Goal: Task Accomplishment & Management: Use online tool/utility

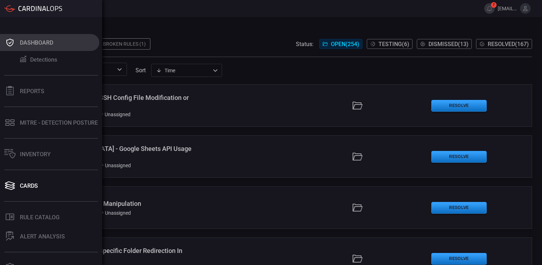
click at [28, 41] on div "Dashboard" at bounding box center [36, 42] width 33 height 7
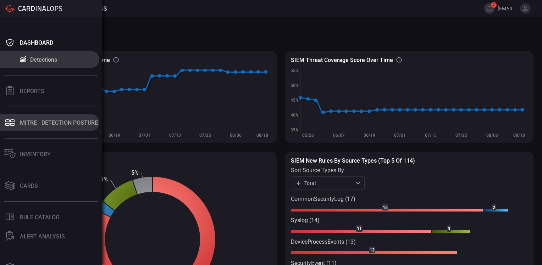
click at [39, 123] on div "MITRE - Detection Posture" at bounding box center [59, 123] width 78 height 7
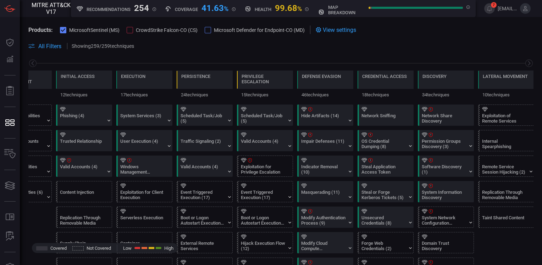
scroll to position [142, 0]
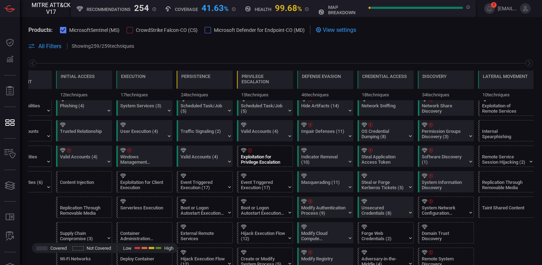
click at [249, 150] on icon at bounding box center [250, 150] width 4 height 5
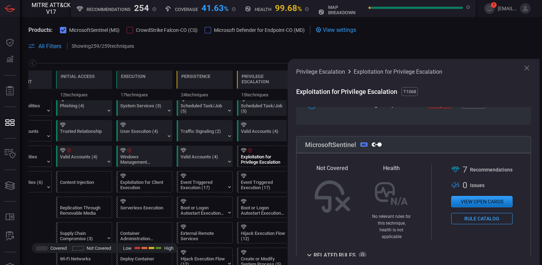
scroll to position [80, 0]
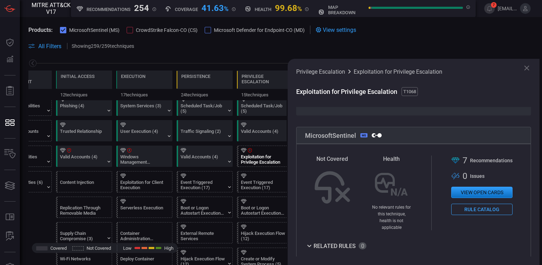
click at [473, 193] on button "View open cards" at bounding box center [481, 192] width 61 height 11
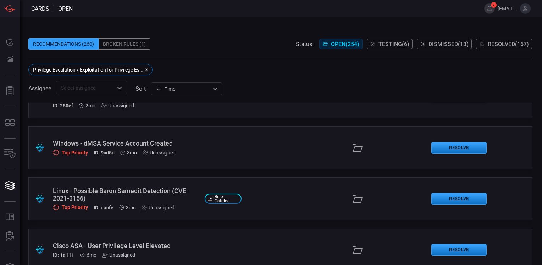
scroll to position [142, 0]
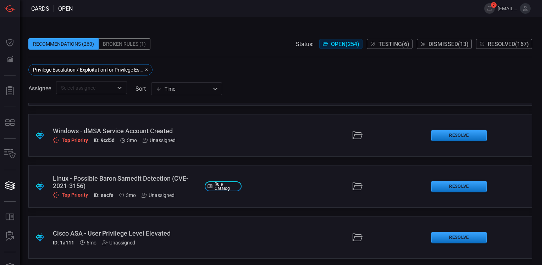
click at [162, 133] on div "Windows - dMSA Service Account Created" at bounding box center [126, 130] width 146 height 7
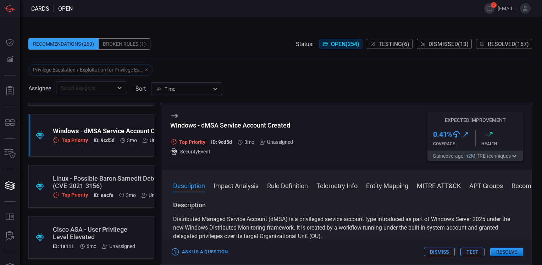
click at [241, 186] on button "Impact Analysis" at bounding box center [236, 185] width 45 height 9
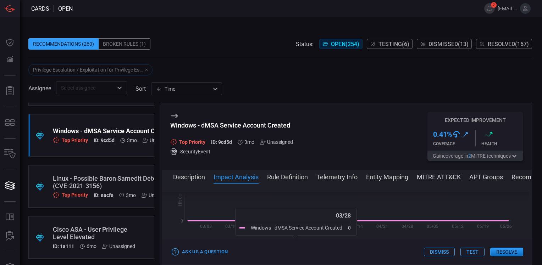
scroll to position [231, 0]
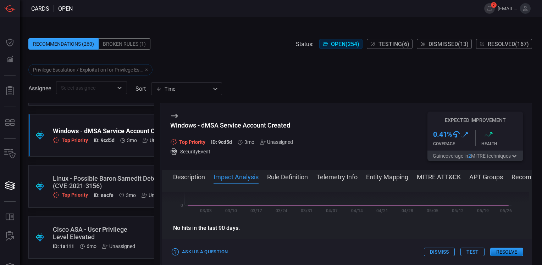
click at [504, 252] on button "Resolve" at bounding box center [506, 252] width 33 height 9
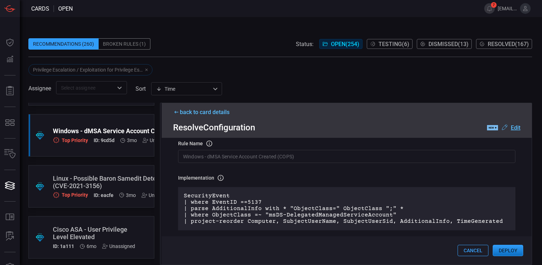
scroll to position [71, 0]
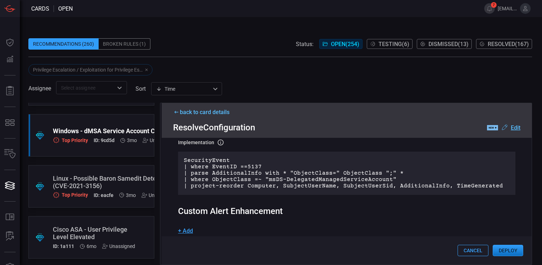
click at [509, 249] on button "Deploy" at bounding box center [508, 250] width 31 height 11
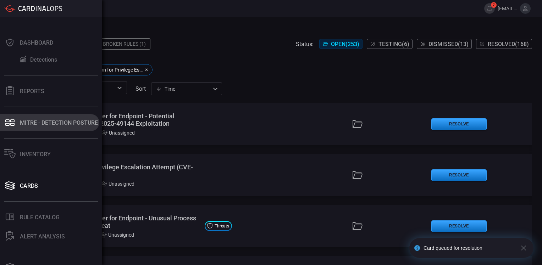
click at [50, 123] on div "MITRE - Detection Posture" at bounding box center [59, 123] width 78 height 7
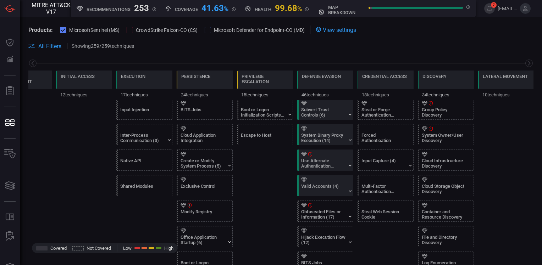
scroll to position [355, 0]
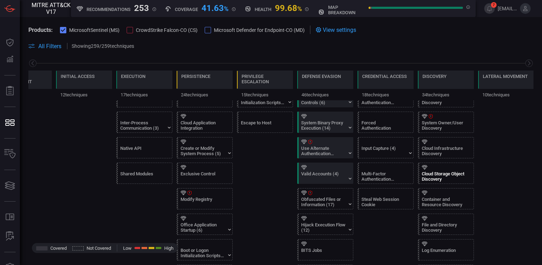
click at [439, 172] on div "Cloud Storage Object Discovery" at bounding box center [444, 176] width 44 height 11
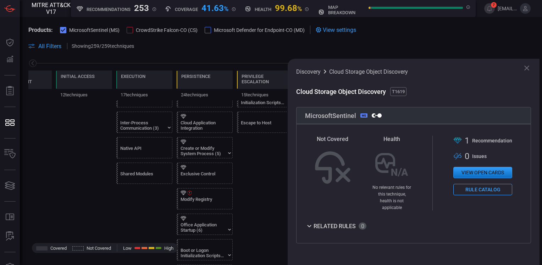
click at [470, 173] on button "View open cards" at bounding box center [482, 172] width 59 height 11
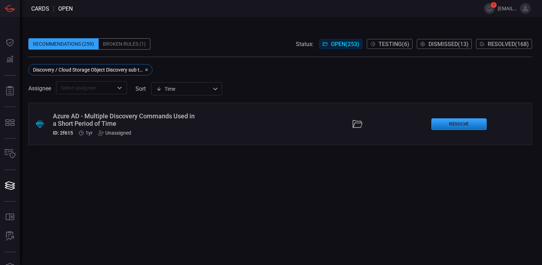
click at [146, 117] on div "Azure AD - Multiple Discovery Commands Used in a Short Period of Time" at bounding box center [126, 119] width 146 height 15
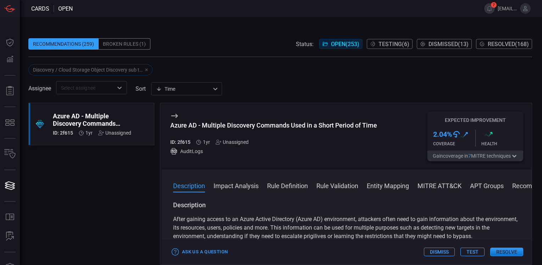
click at [233, 187] on button "Impact Analysis" at bounding box center [236, 185] width 45 height 9
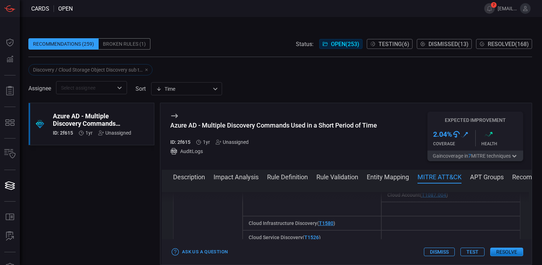
scroll to position [736, 0]
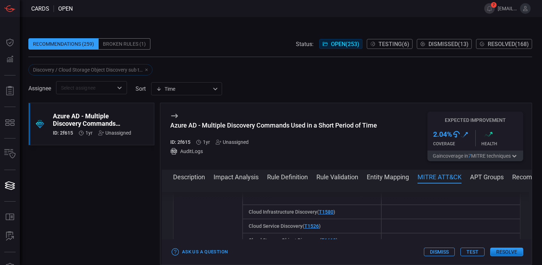
click at [504, 249] on button "Resolve" at bounding box center [506, 252] width 33 height 9
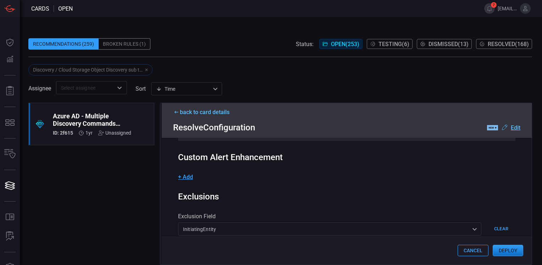
scroll to position [177, 0]
click at [505, 252] on button "Deploy" at bounding box center [508, 250] width 31 height 11
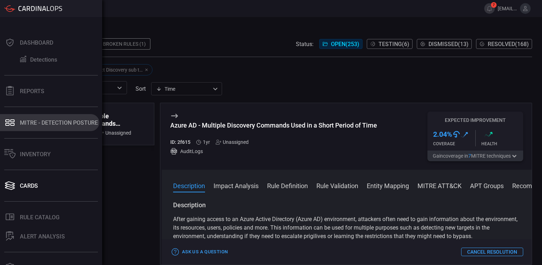
click at [34, 121] on div "MITRE - Detection Posture" at bounding box center [59, 123] width 78 height 7
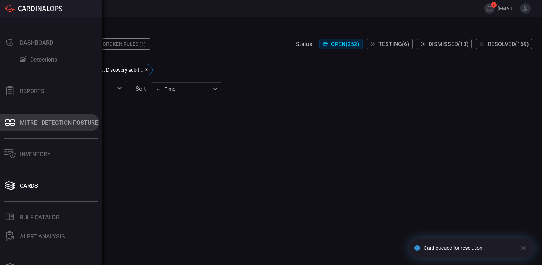
click at [38, 122] on div "MITRE - Detection Posture" at bounding box center [59, 123] width 78 height 7
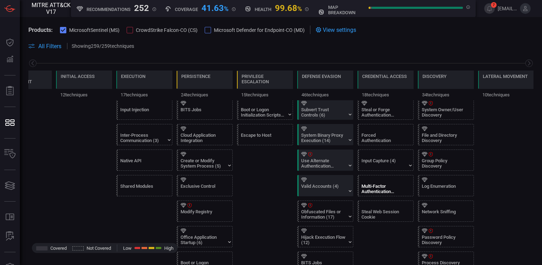
scroll to position [355, 0]
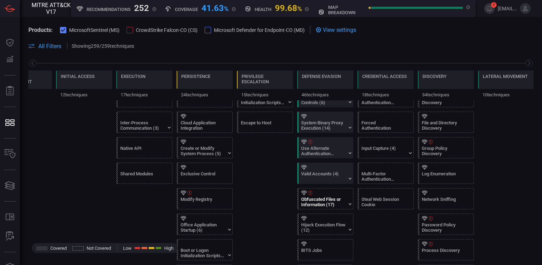
click at [325, 200] on div "Obfuscated Files or Information (17)" at bounding box center [323, 202] width 44 height 11
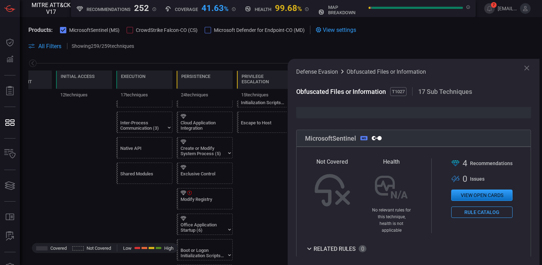
scroll to position [80, 0]
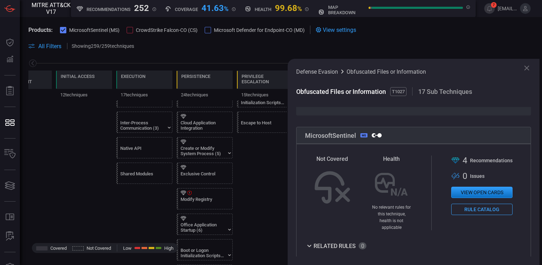
click at [467, 196] on button "View open cards" at bounding box center [481, 192] width 61 height 11
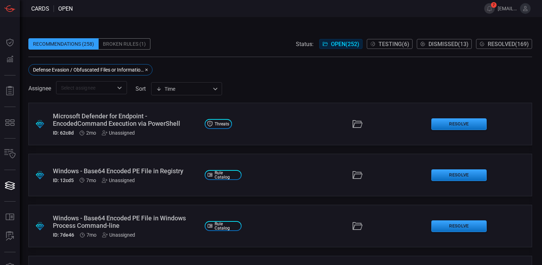
scroll to position [35, 0]
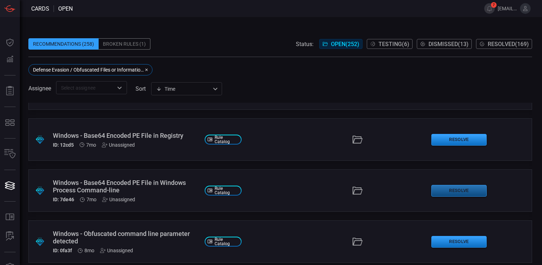
click at [452, 190] on button "Resolve" at bounding box center [458, 191] width 55 height 12
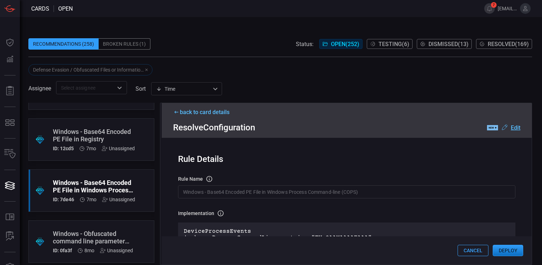
click at [211, 114] on div "back to card details" at bounding box center [346, 112] width 347 height 7
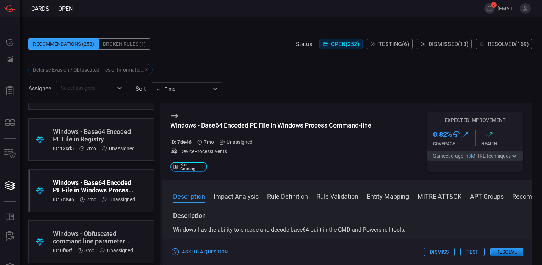
click at [232, 200] on div "Description Impact Analysis Rule Definition Rule Validation Entity Mapping MITR…" at bounding box center [347, 223] width 370 height 84
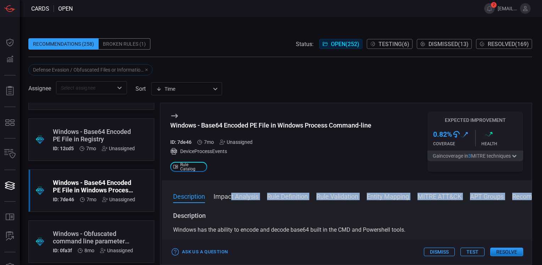
click at [232, 198] on button "Impact Analysis" at bounding box center [236, 196] width 45 height 9
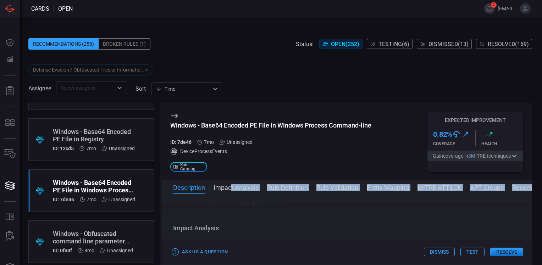
scroll to position [101, 0]
click at [236, 188] on button "Impact Analysis" at bounding box center [236, 187] width 45 height 9
click at [508, 249] on button "Resolve" at bounding box center [506, 252] width 33 height 9
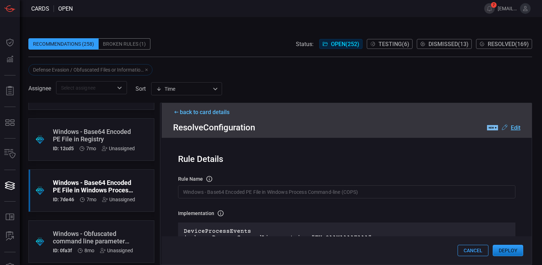
click at [509, 250] on button "Deploy" at bounding box center [508, 250] width 31 height 11
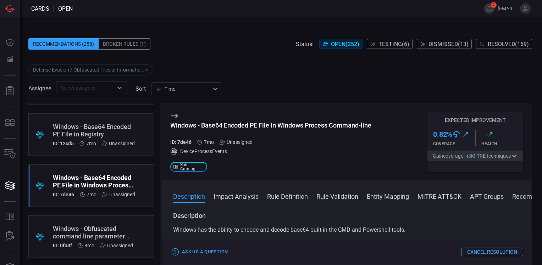
scroll to position [42, 0]
click at [89, 226] on div "Windows - Obfuscated command line parameter detected" at bounding box center [93, 231] width 80 height 15
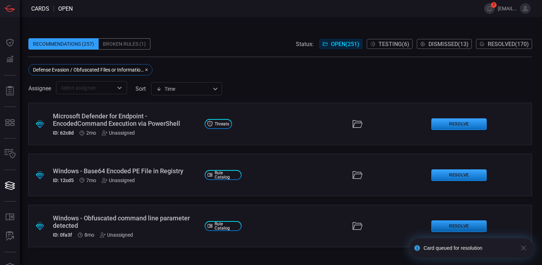
click at [459, 228] on button "Resolve" at bounding box center [458, 227] width 55 height 12
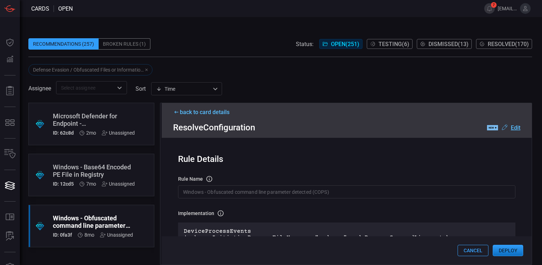
click at [209, 111] on div "back to card details" at bounding box center [346, 112] width 347 height 7
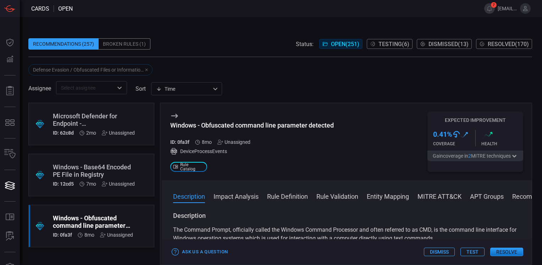
click at [244, 197] on button "Impact Analysis" at bounding box center [236, 196] width 45 height 9
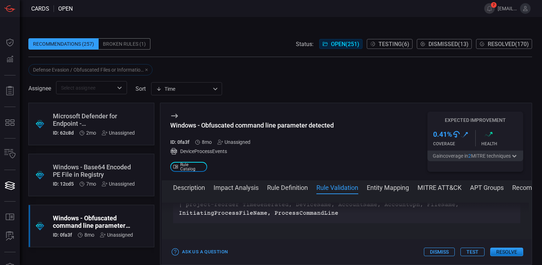
scroll to position [325, 0]
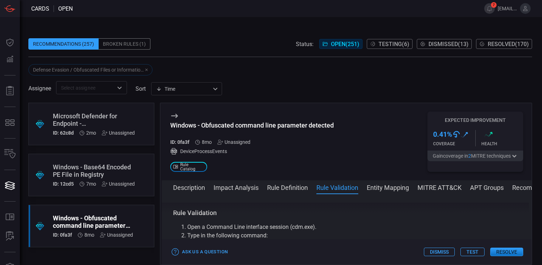
click at [509, 251] on button "Resolve" at bounding box center [506, 252] width 33 height 9
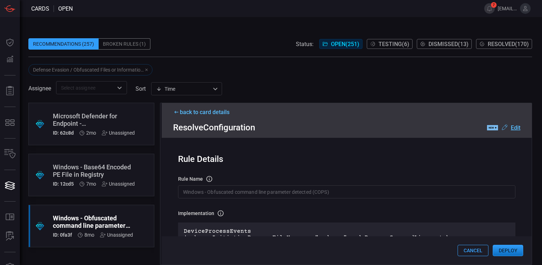
click at [502, 250] on button "Deploy" at bounding box center [508, 250] width 31 height 11
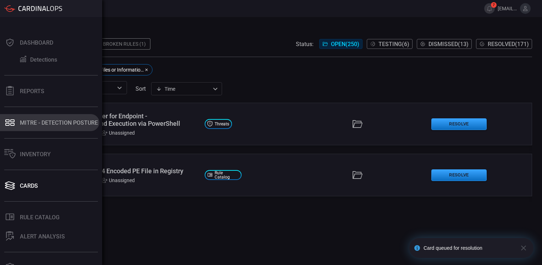
click at [44, 122] on div "MITRE - Detection Posture" at bounding box center [59, 123] width 78 height 7
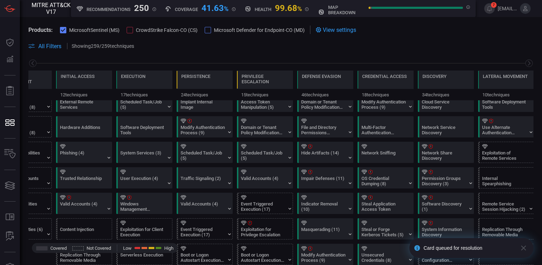
scroll to position [106, 0]
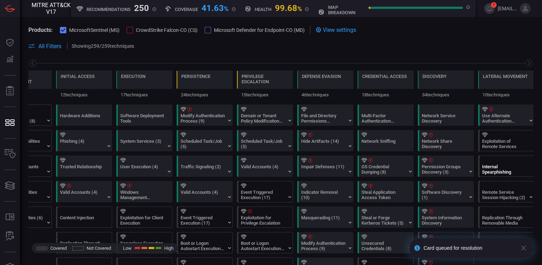
click at [491, 170] on div "Internal Spearphishing" at bounding box center [504, 169] width 44 height 11
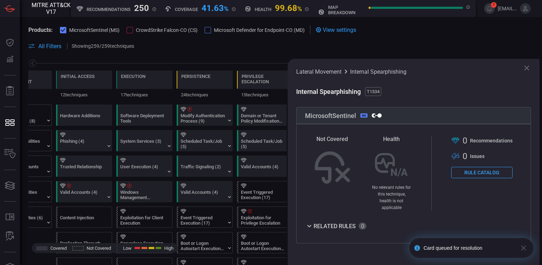
click at [529, 66] on icon at bounding box center [527, 68] width 9 height 9
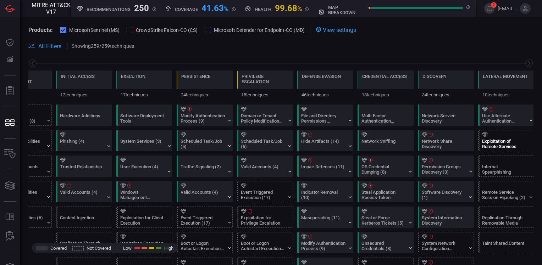
click at [495, 141] on div "Exploitation of Remote Services" at bounding box center [504, 144] width 44 height 11
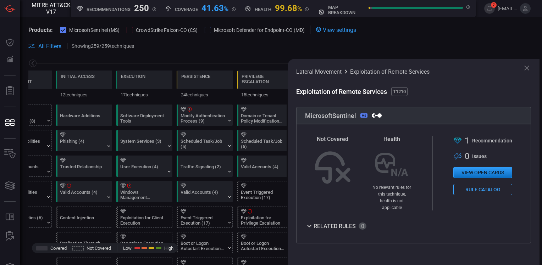
click at [483, 171] on button "View open cards" at bounding box center [482, 172] width 59 height 11
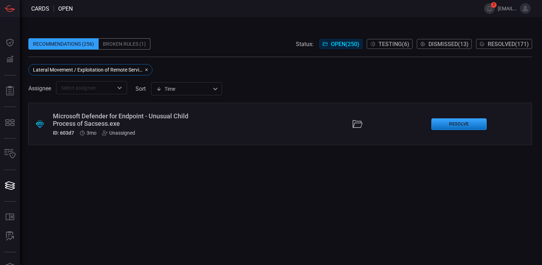
click at [140, 118] on div "Microsoft Defender for Endpoint - Unusual Child Process of Sacsess.exe" at bounding box center [126, 119] width 146 height 15
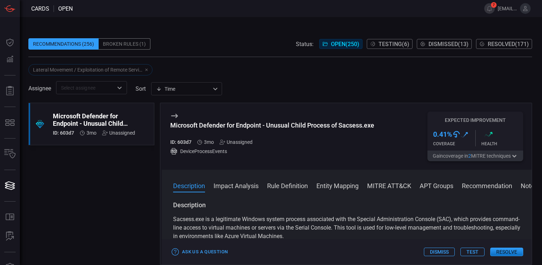
click at [236, 186] on button "Impact Analysis" at bounding box center [236, 185] width 45 height 9
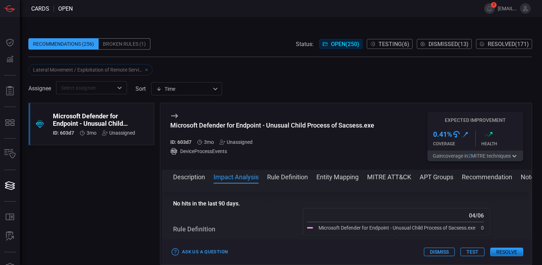
scroll to position [216, 0]
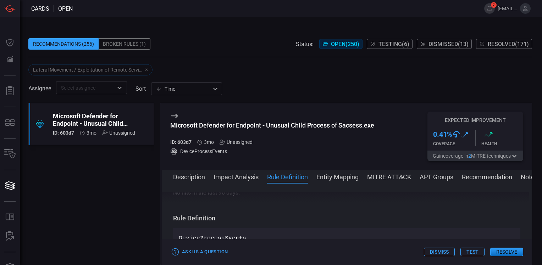
click at [514, 250] on button "Resolve" at bounding box center [506, 252] width 33 height 9
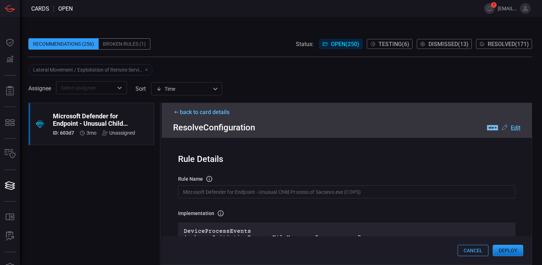
click at [509, 252] on button "Deploy" at bounding box center [508, 250] width 31 height 11
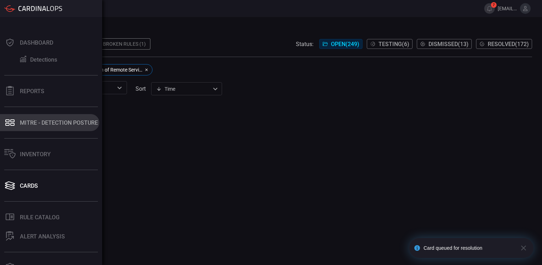
click at [28, 121] on div "MITRE - Detection Posture" at bounding box center [59, 123] width 78 height 7
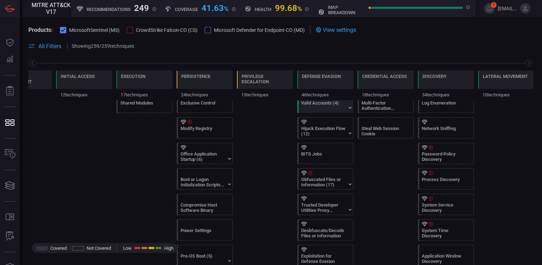
scroll to position [461, 0]
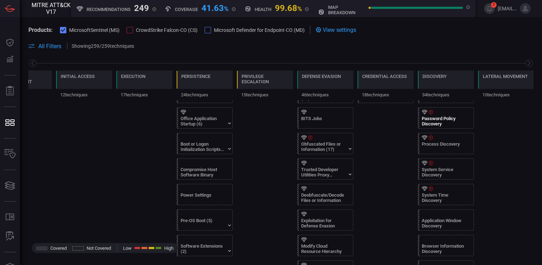
click at [435, 116] on div "Password Policy Discovery" at bounding box center [444, 121] width 44 height 11
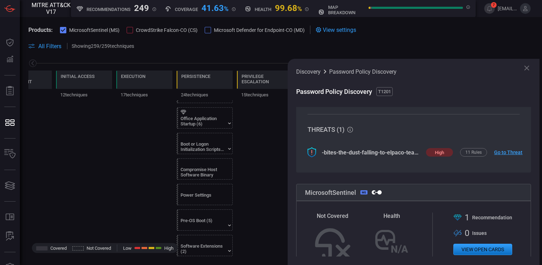
scroll to position [35, 0]
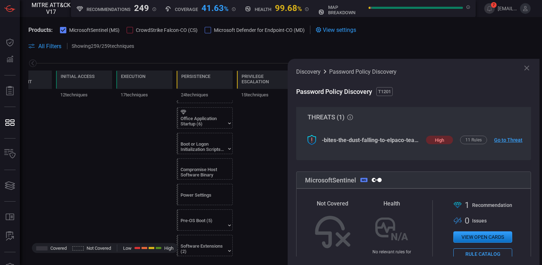
click at [500, 142] on link "Go to Threat" at bounding box center [505, 140] width 23 height 6
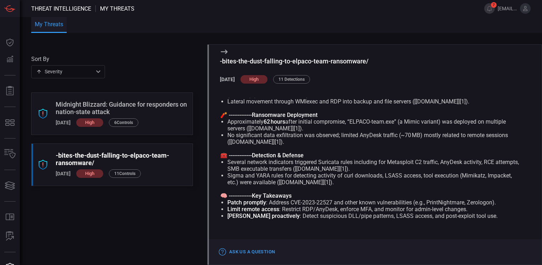
scroll to position [106, 0]
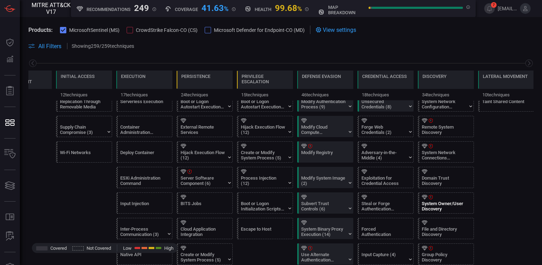
scroll to position [284, 0]
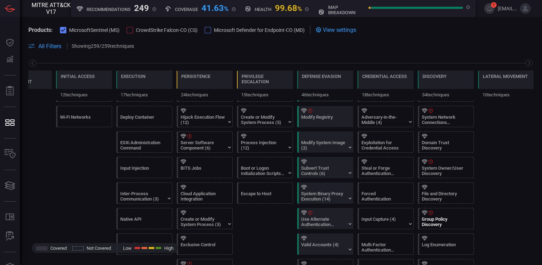
click at [434, 217] on div "Group Policy Discovery" at bounding box center [444, 222] width 44 height 11
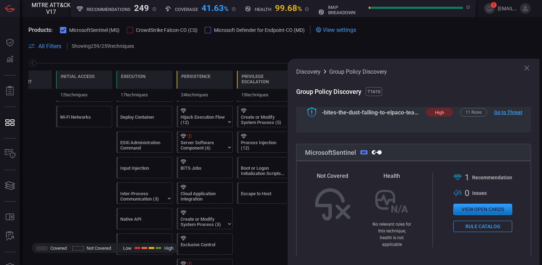
scroll to position [80, 0]
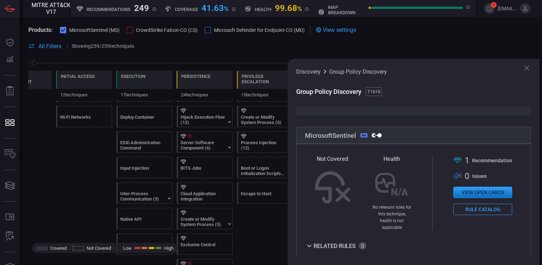
click at [471, 193] on button "View open cards" at bounding box center [482, 192] width 59 height 11
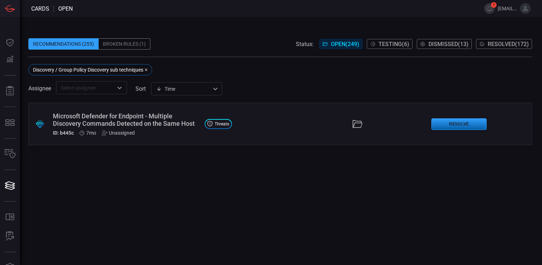
click at [447, 125] on button "Resolve" at bounding box center [458, 125] width 55 height 12
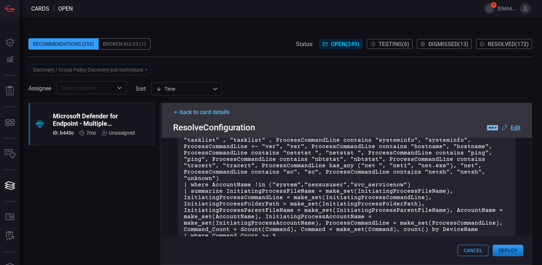
scroll to position [35, 0]
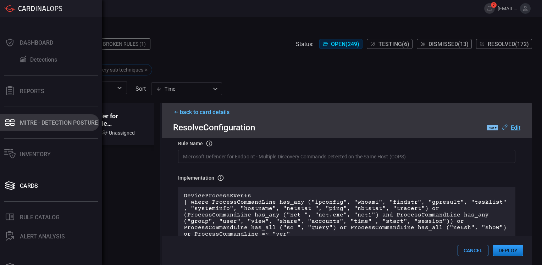
click at [50, 121] on div "MITRE - Detection Posture" at bounding box center [59, 123] width 78 height 7
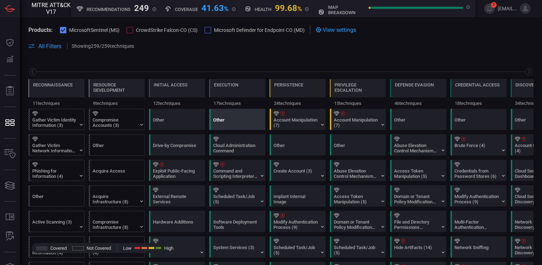
scroll to position [0, 93]
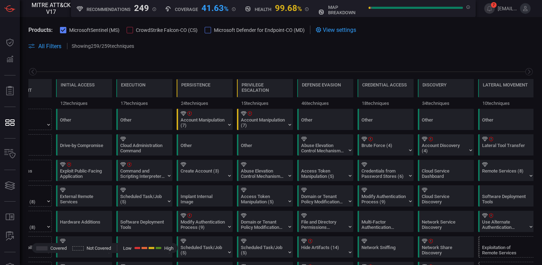
click at [132, 31] on div at bounding box center [130, 30] width 6 height 6
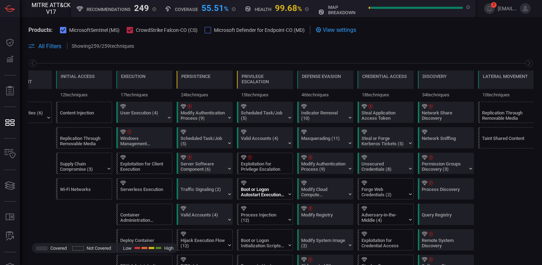
scroll to position [213, 0]
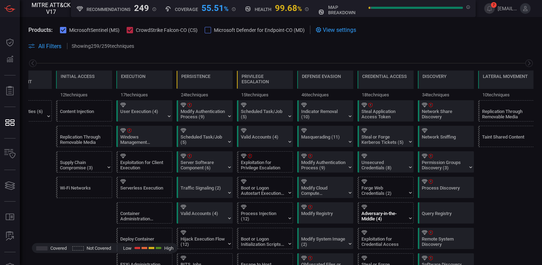
click at [382, 211] on div "Adversary-in-the-Middle (4)" at bounding box center [384, 216] width 44 height 11
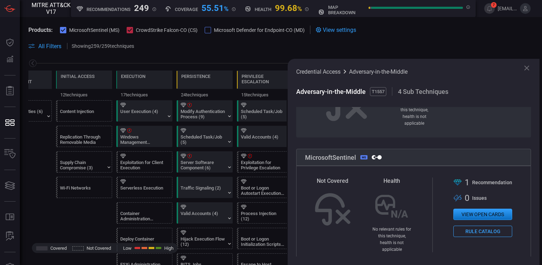
scroll to position [106, 0]
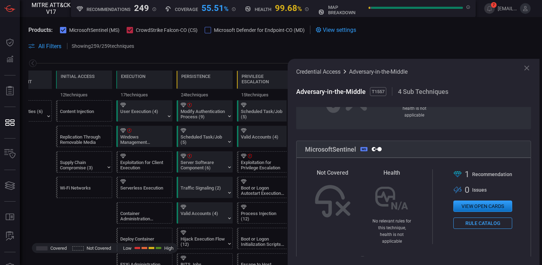
click at [469, 201] on button "View open cards" at bounding box center [482, 206] width 59 height 11
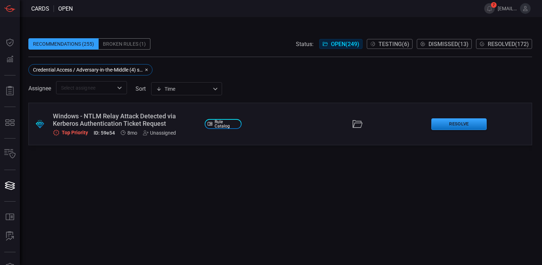
click at [139, 122] on div "Windows - NTLM Relay Attack Detected via Kerberos Authentication Ticket Request" at bounding box center [126, 119] width 146 height 15
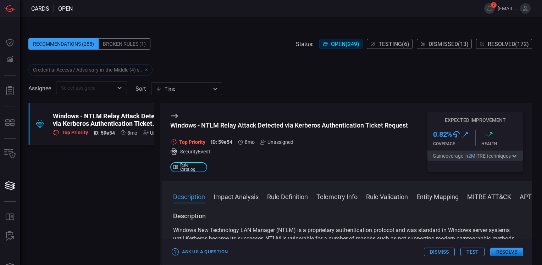
click at [235, 194] on button "Impact Analysis" at bounding box center [236, 196] width 45 height 9
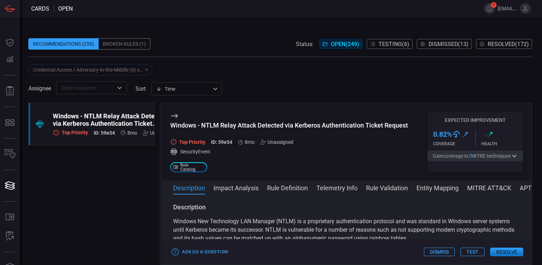
click at [238, 188] on button "Impact Analysis" at bounding box center [236, 187] width 45 height 9
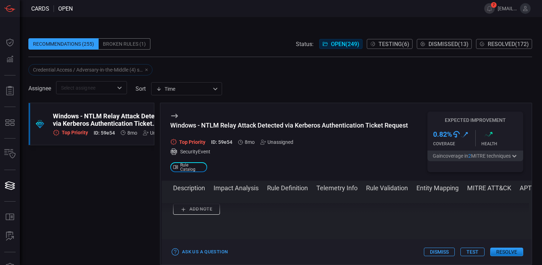
scroll to position [889, 0]
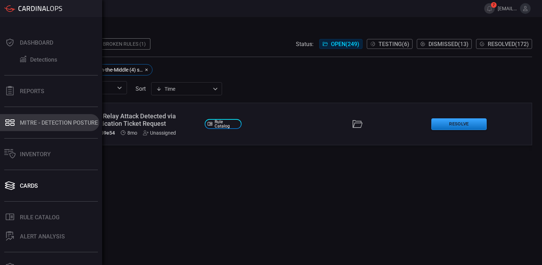
click at [47, 121] on div "MITRE - Detection Posture" at bounding box center [59, 123] width 78 height 7
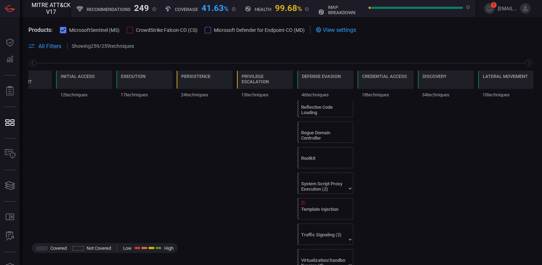
scroll to position [1026, 0]
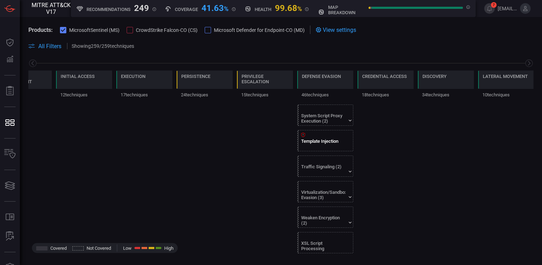
click at [313, 139] on div "Template Injection" at bounding box center [323, 144] width 44 height 11
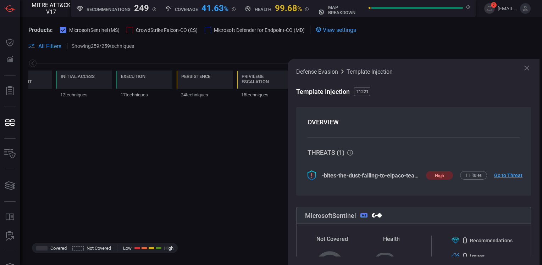
click at [510, 176] on link "Go to Threat" at bounding box center [505, 176] width 23 height 6
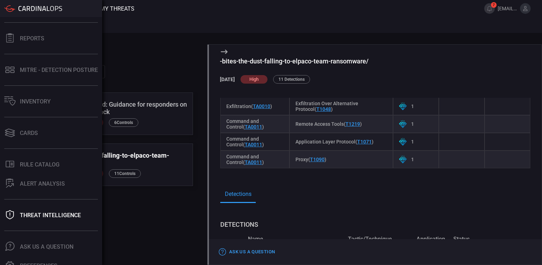
scroll to position [62, 0]
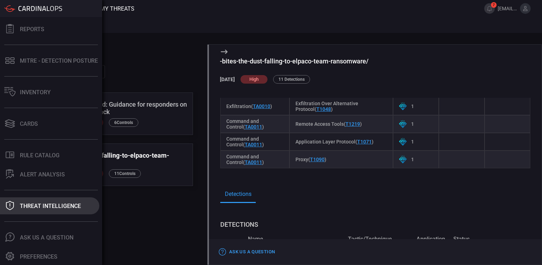
click at [65, 209] on div "Threat Intelligence" at bounding box center [50, 206] width 61 height 7
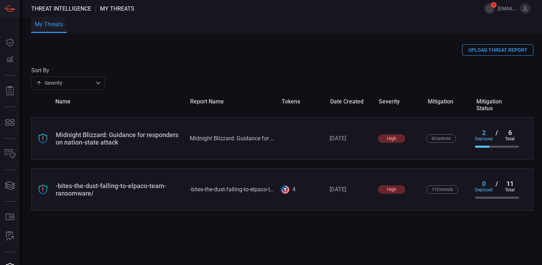
click at [112, 186] on div "-bites-the-dust-falling-to-elpaco-team-ransomware/" at bounding box center [120, 189] width 128 height 15
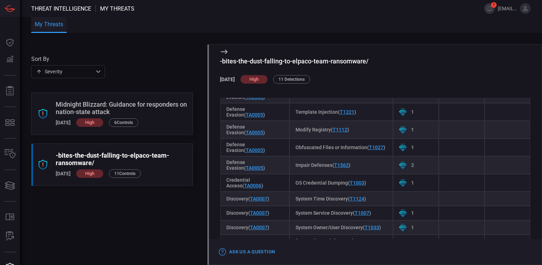
scroll to position [568, 0]
click at [399, 115] on icon ".suggested_cards_icon{fill:url(#suggested_cards_icon);}" at bounding box center [403, 111] width 8 height 8
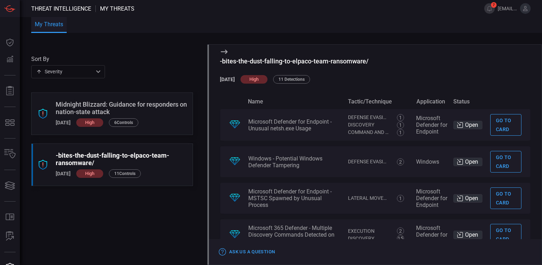
scroll to position [1029, 0]
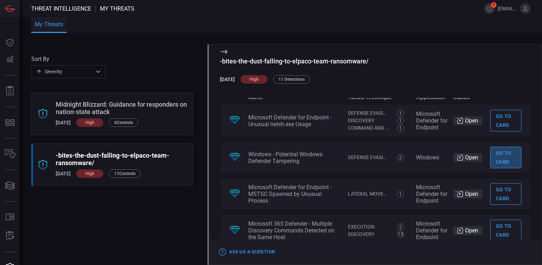
click at [498, 169] on link "Go to card" at bounding box center [505, 158] width 31 height 22
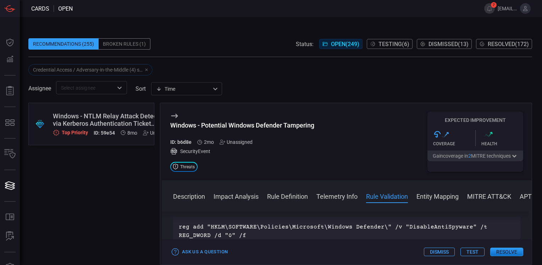
scroll to position [641, 0]
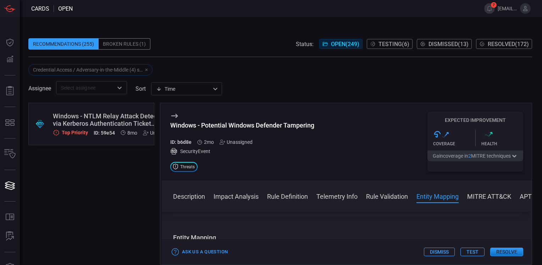
click at [272, 16] on span at bounding box center [274, 8] width 403 height 17
